Goal: Task Accomplishment & Management: Manage account settings

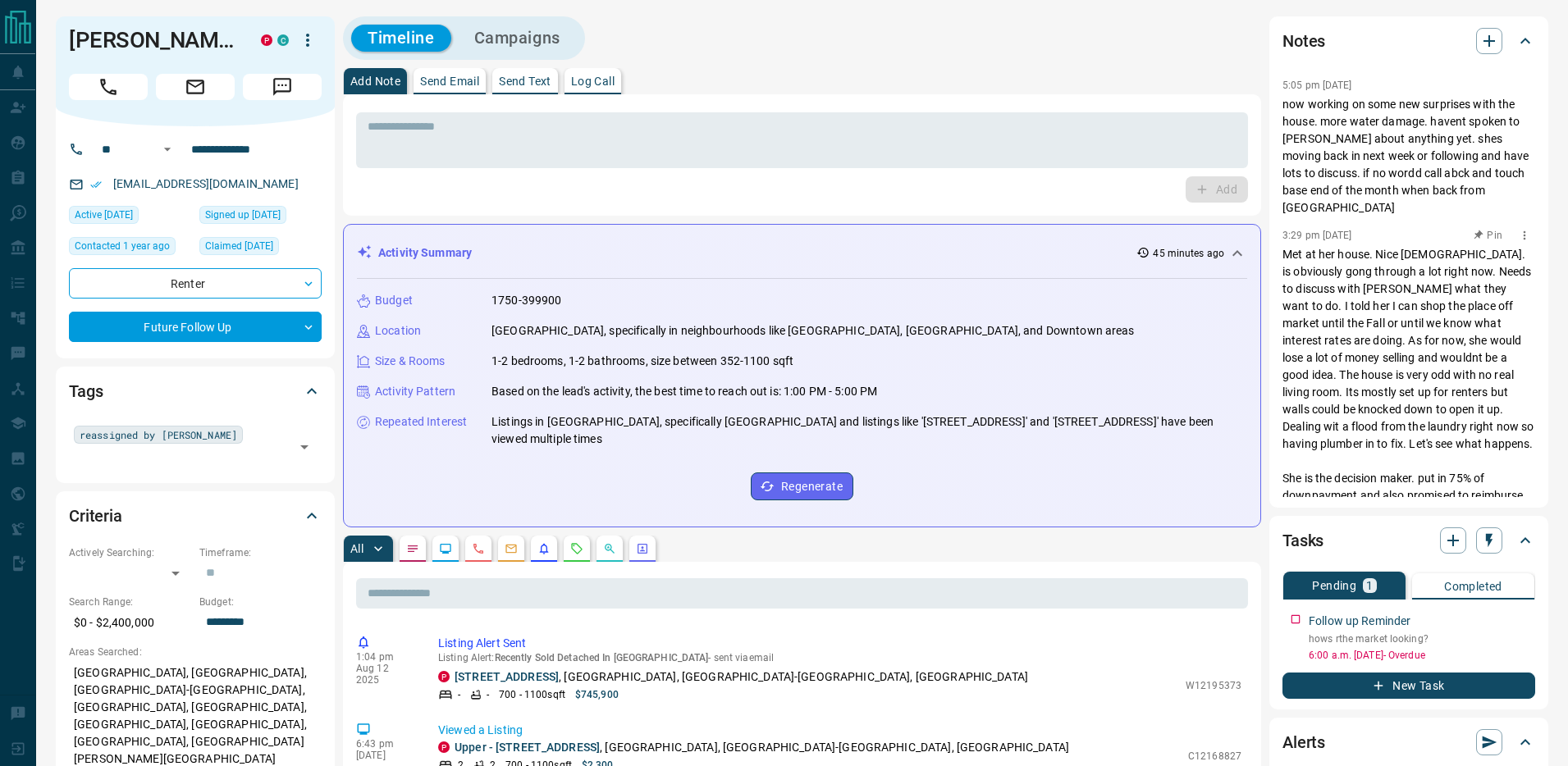
scroll to position [503, 0]
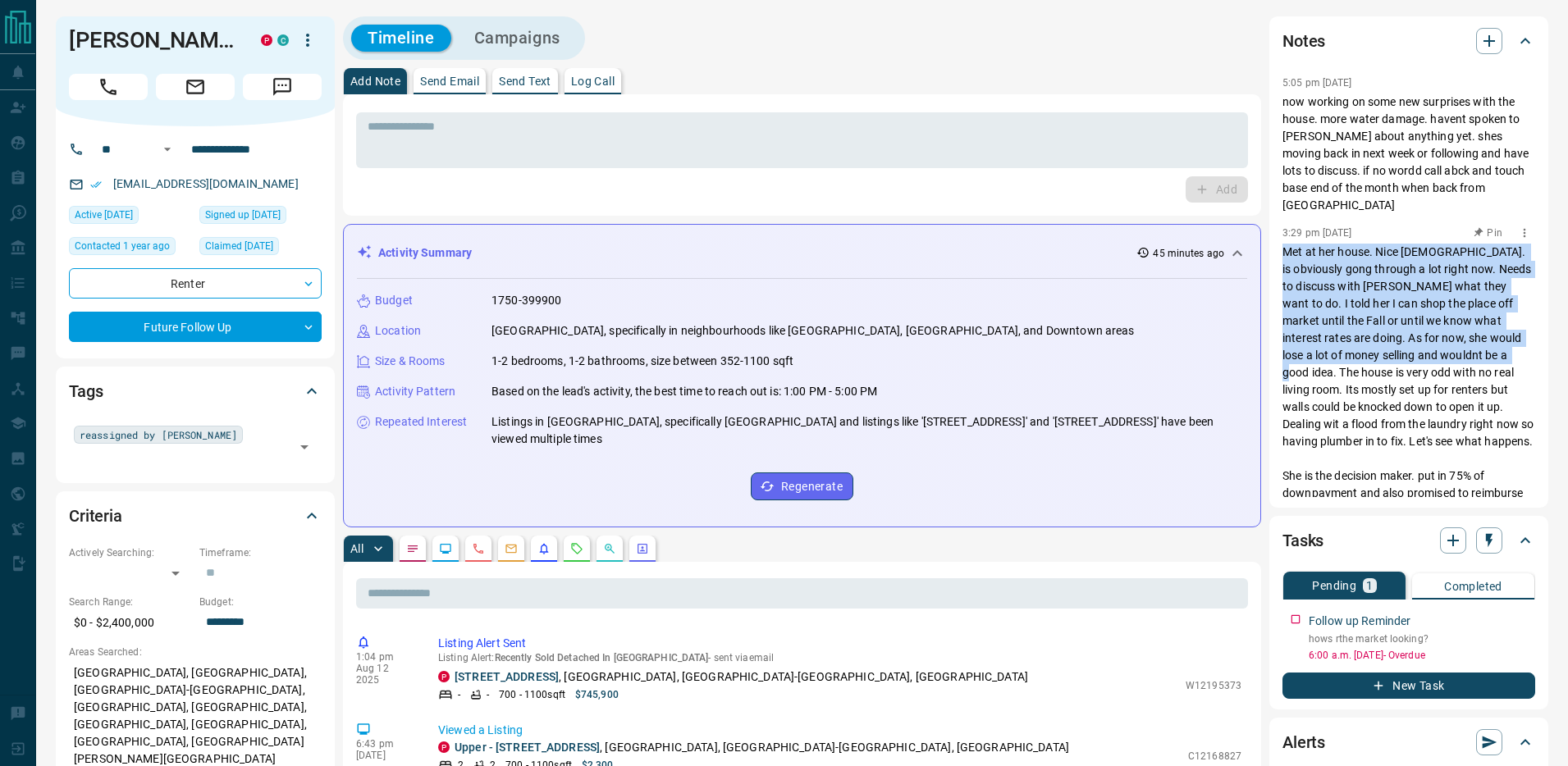
drag, startPoint x: 1286, startPoint y: 214, endPoint x: 1472, endPoint y: 325, distance: 216.6
click at [1472, 325] on p "Met at her house. Nice [DEMOGRAPHIC_DATA]. is obviously gong through a lot righ…" at bounding box center [1408, 476] width 253 height 465
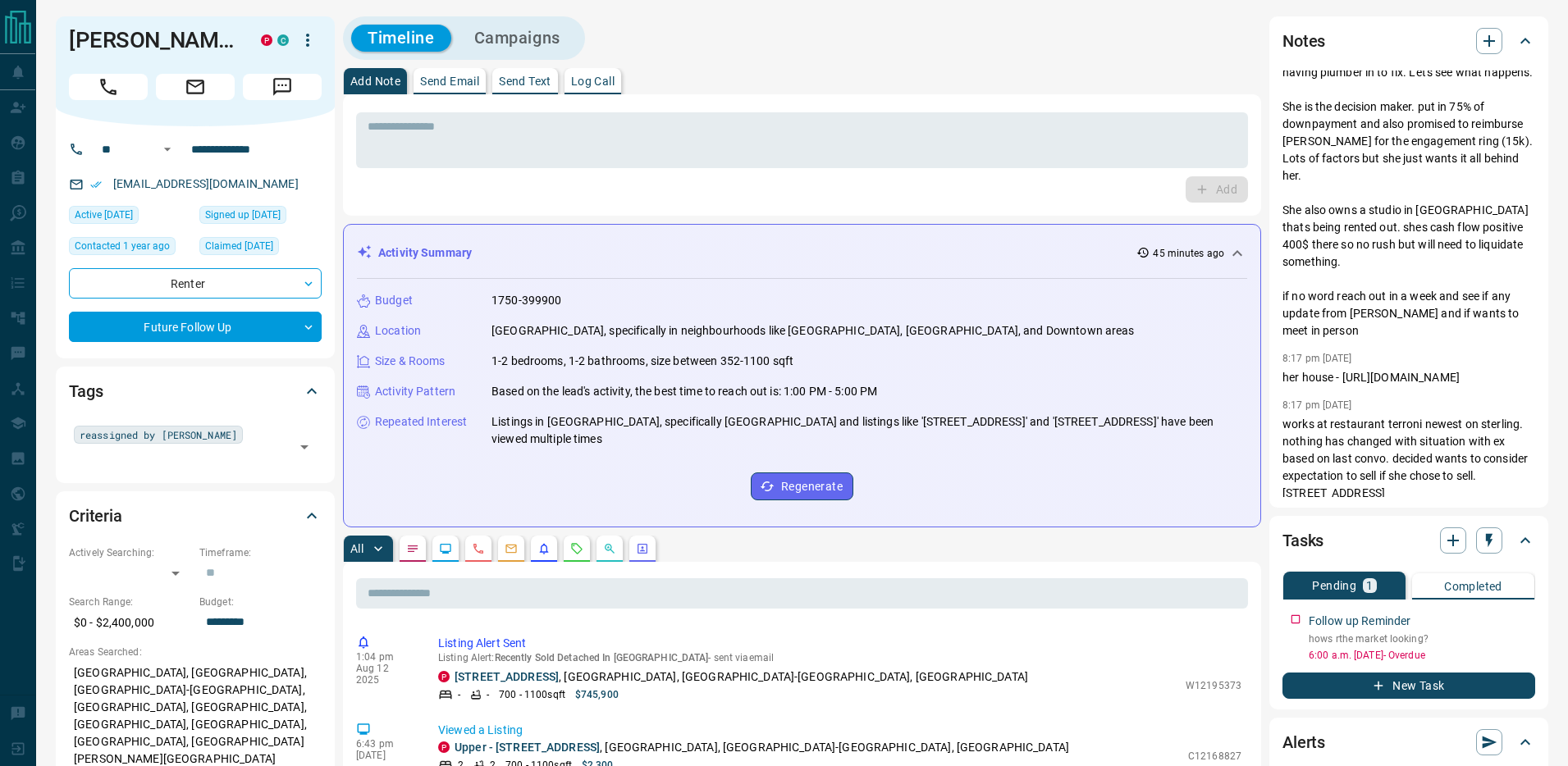
scroll to position [902, 0]
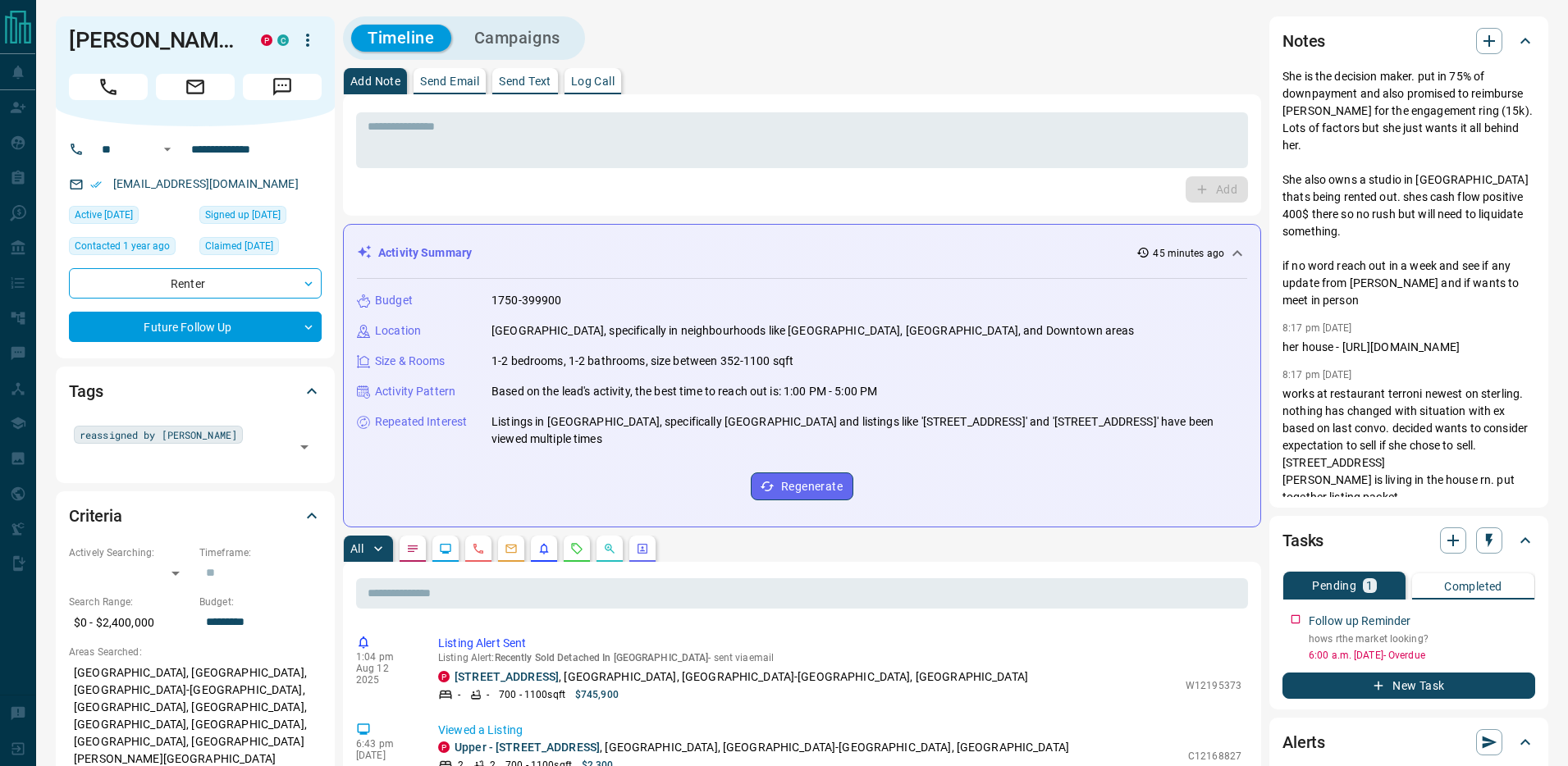
drag, startPoint x: 1340, startPoint y: 295, endPoint x: 1463, endPoint y: 322, distance: 125.9
click at [1463, 322] on div "3:08 pm [DATE] cnt 10:05 am [DATE] cnt 10:15 am [DATE] probbaly going to wait u…" at bounding box center [1408, 283] width 253 height 426
copy p "[URL][DOMAIN_NAME]"
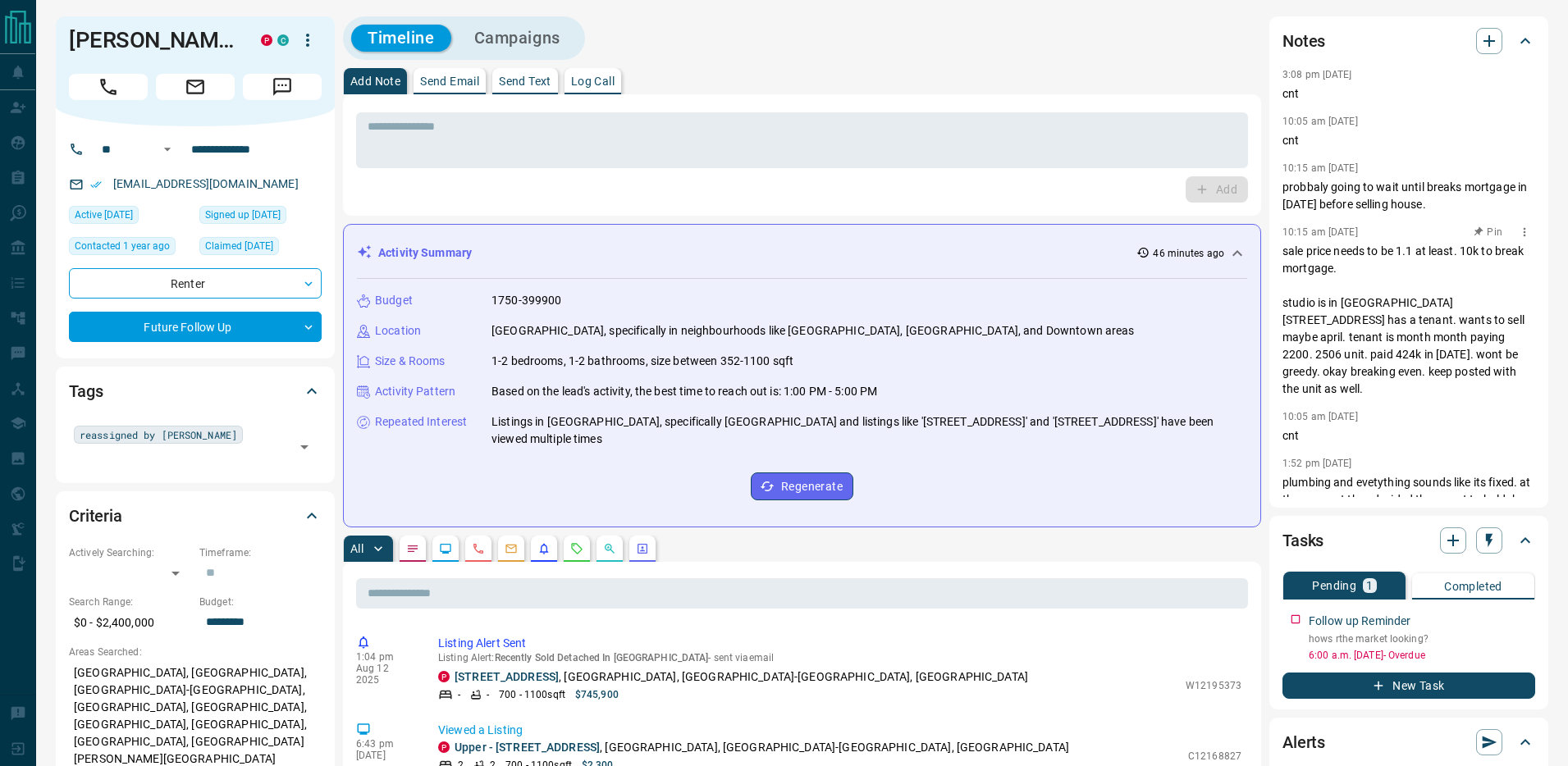
scroll to position [0, 0]
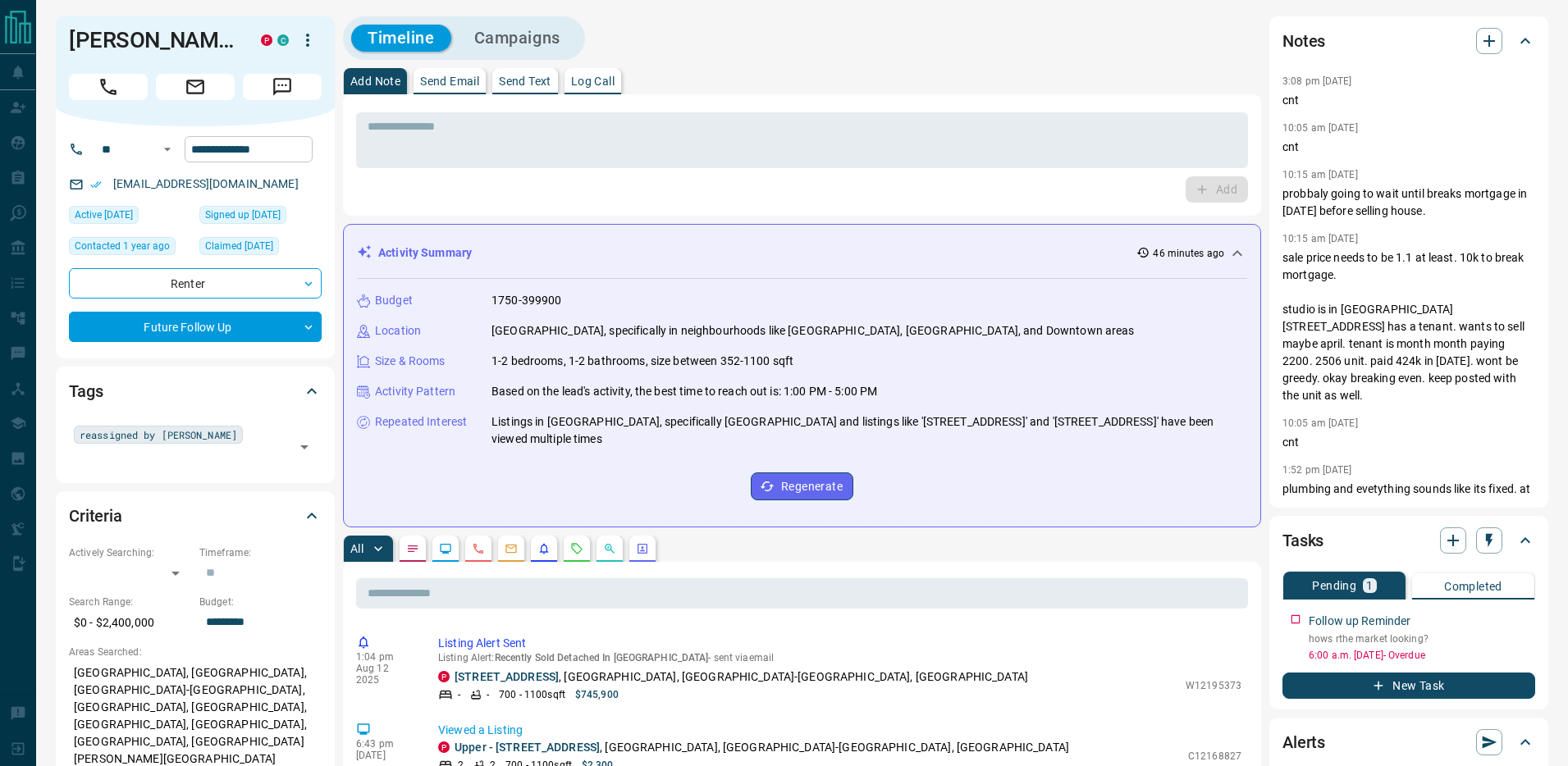
click at [230, 151] on input "**********" at bounding box center [249, 149] width 128 height 26
click at [885, 137] on textarea at bounding box center [801, 140] width 868 height 42
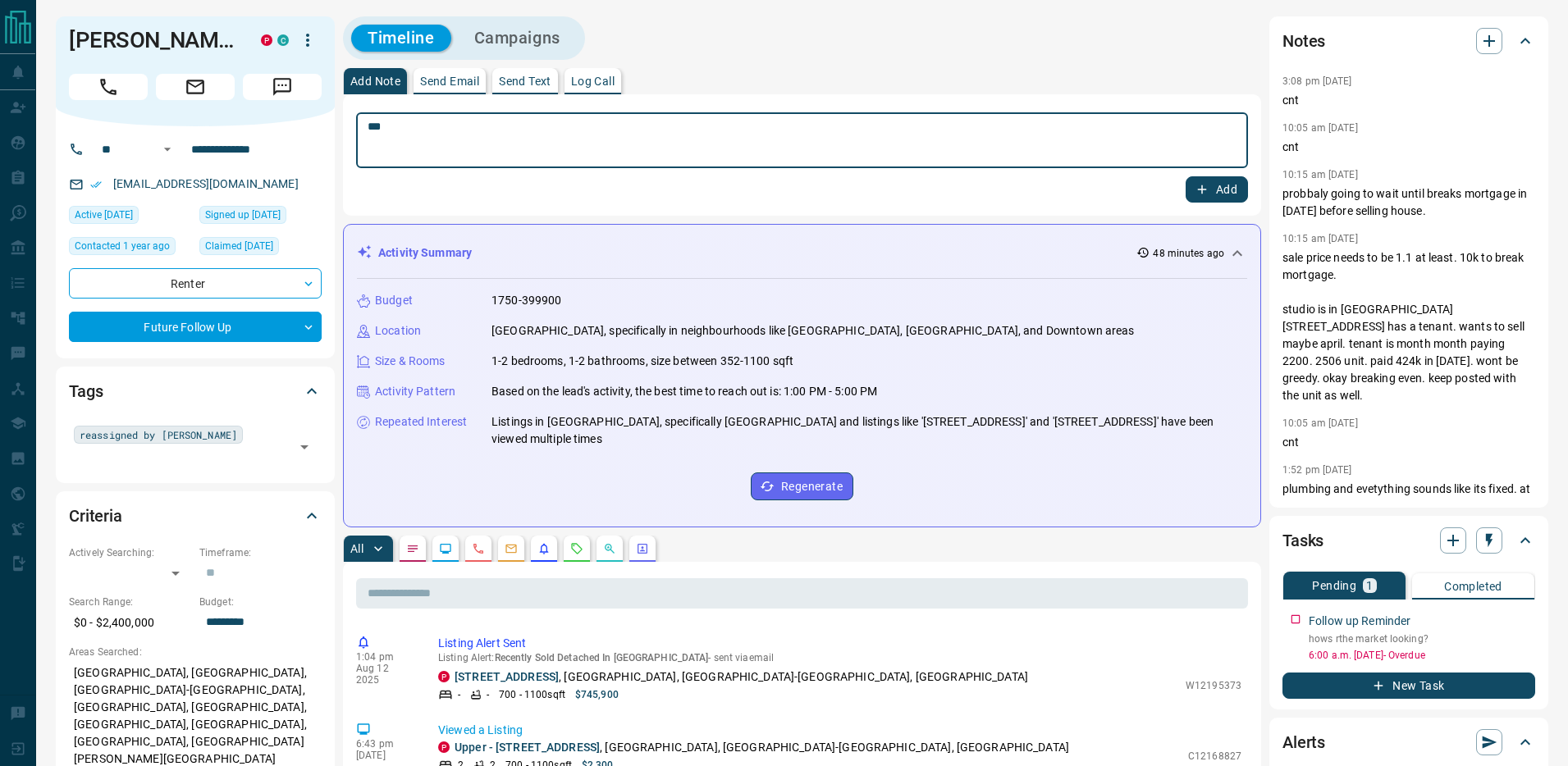
type textarea "***"
click at [1204, 180] on button "Add" at bounding box center [1217, 189] width 62 height 26
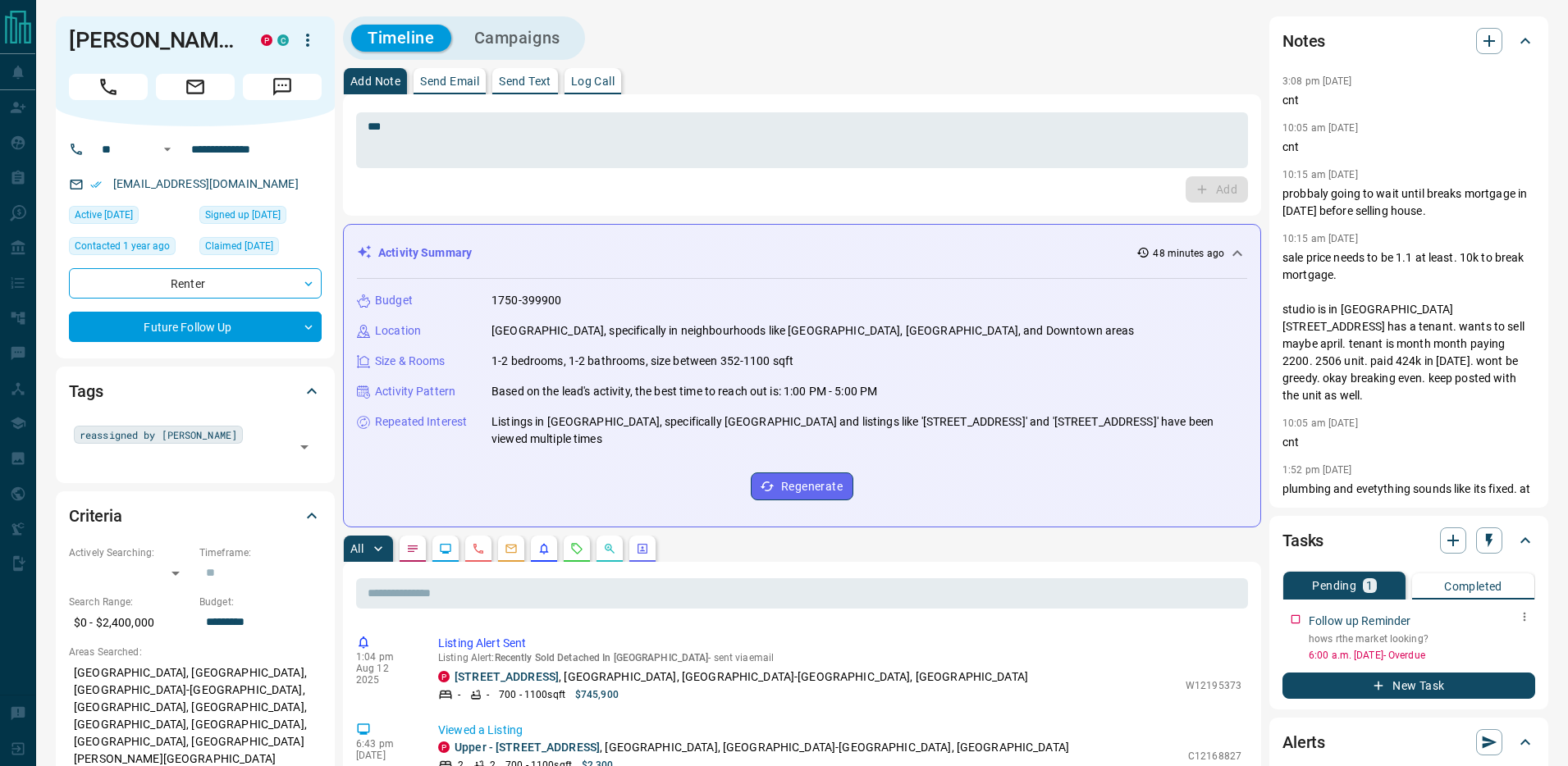
click at [1528, 621] on icon "button" at bounding box center [1524, 617] width 13 height 13
click at [1508, 649] on li "Edit" at bounding box center [1499, 647] width 72 height 24
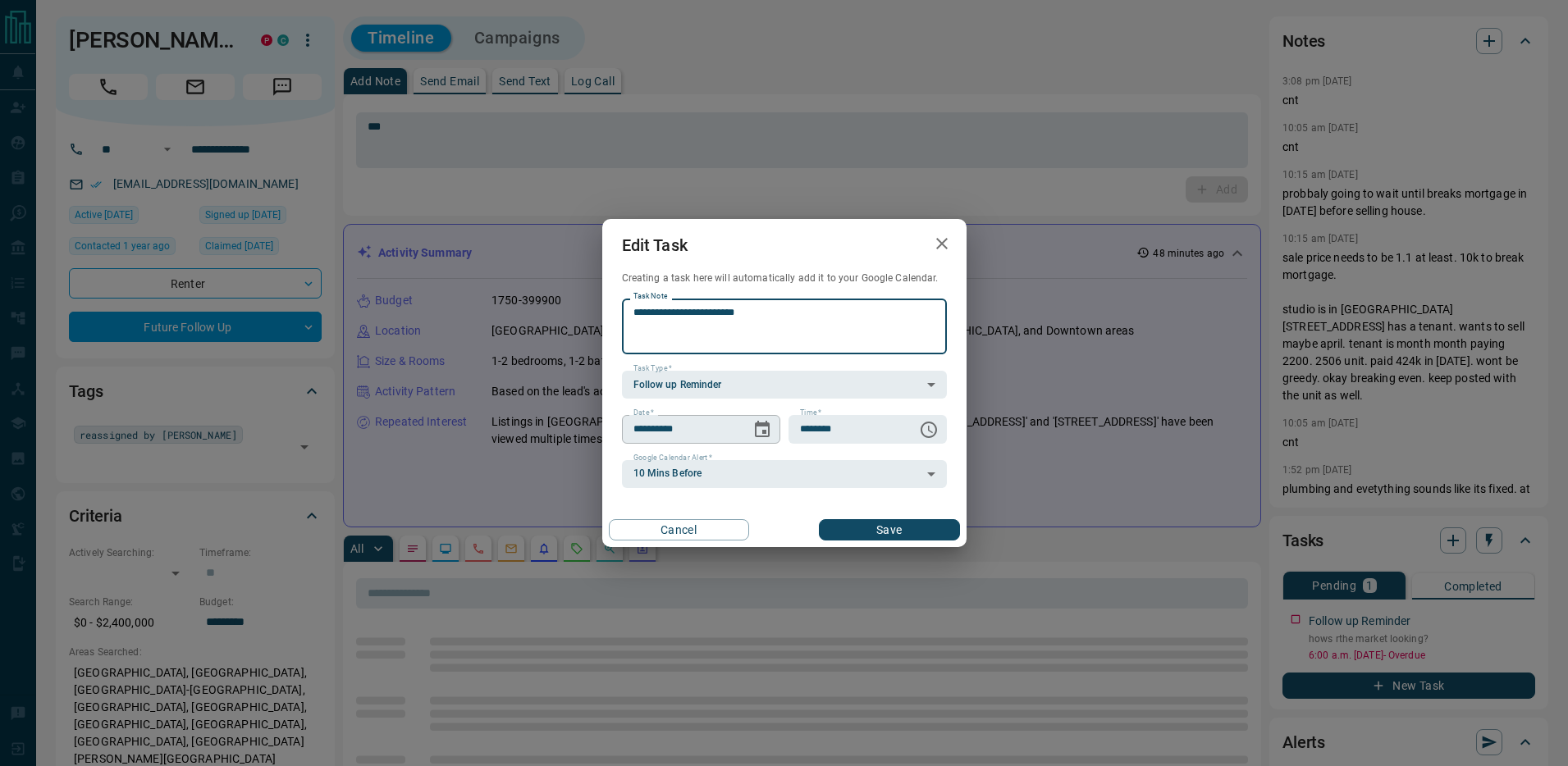
click at [758, 434] on icon "Choose date, selected date is Aug 13, 2025" at bounding box center [762, 430] width 19 height 19
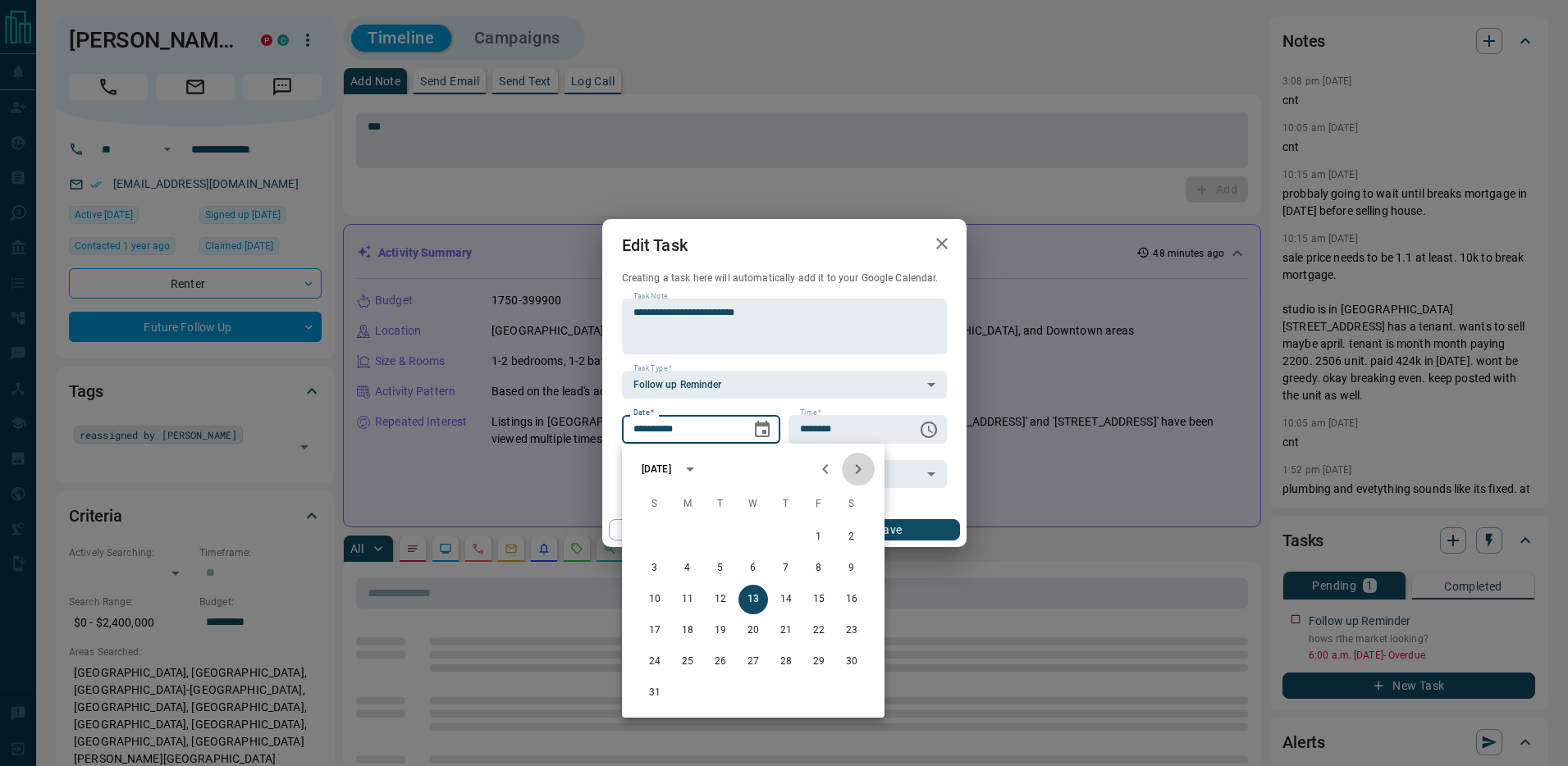
click at [863, 474] on icon "Next month" at bounding box center [858, 468] width 19 height 19
click at [818, 560] on button "12" at bounding box center [818, 568] width 29 height 29
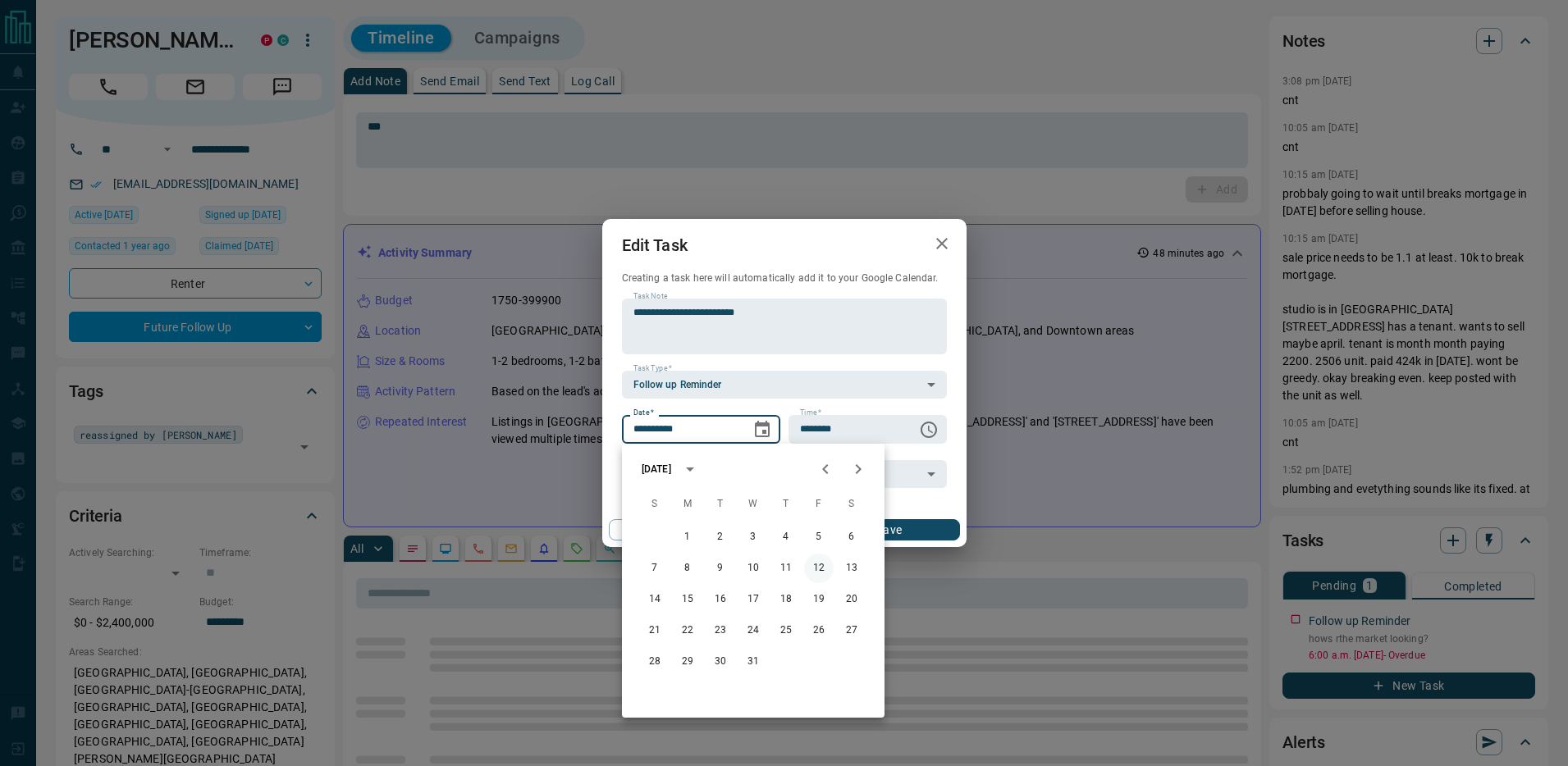
type input "**********"
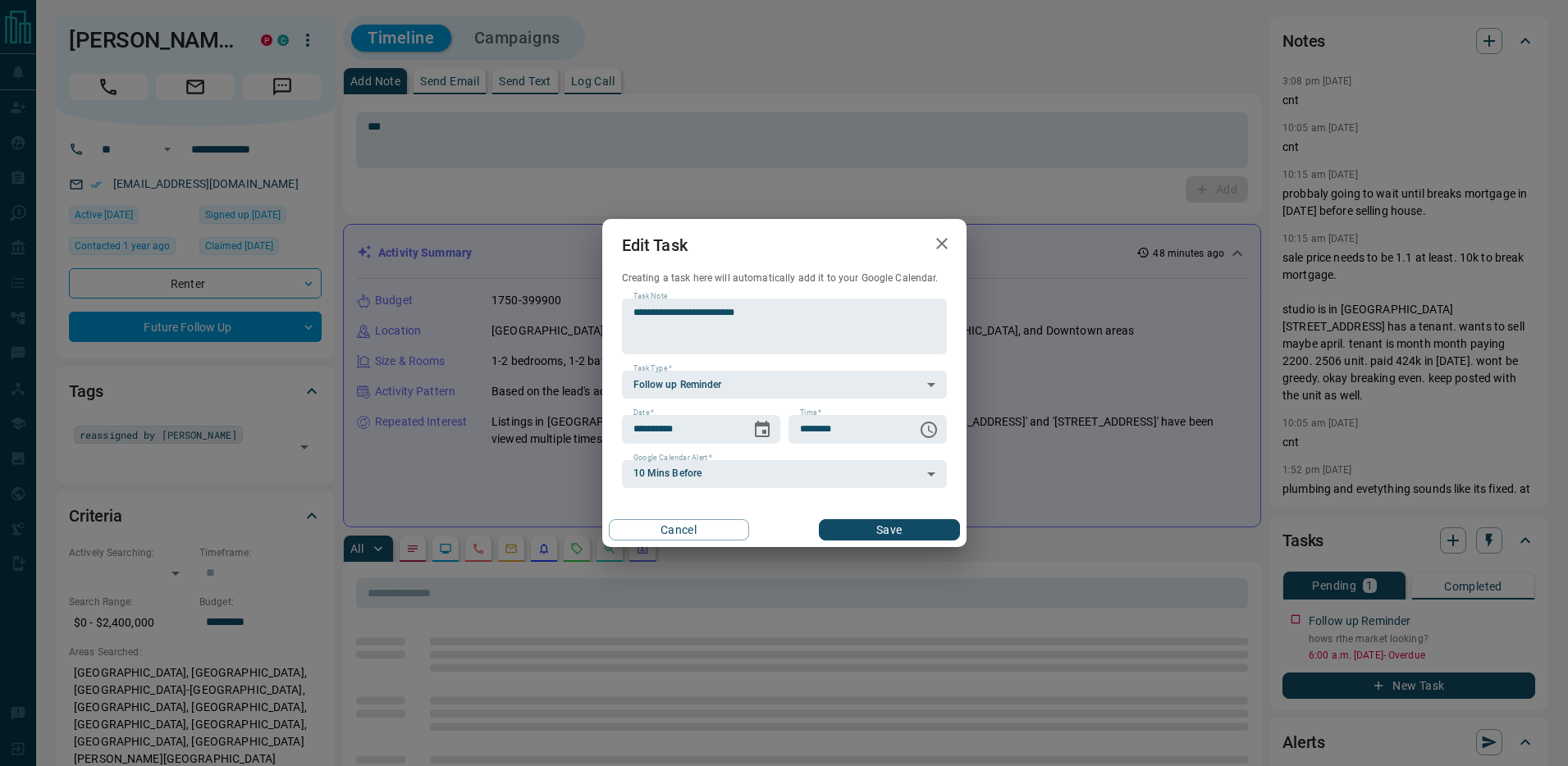
click at [897, 526] on button "Save" at bounding box center [889, 530] width 140 height 21
